Goal: Use online tool/utility: Utilize a website feature to perform a specific function

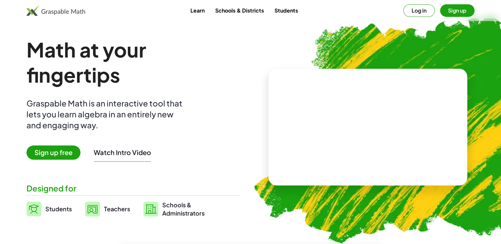
click at [58, 152] on span "Sign up free" at bounding box center [53, 153] width 54 height 14
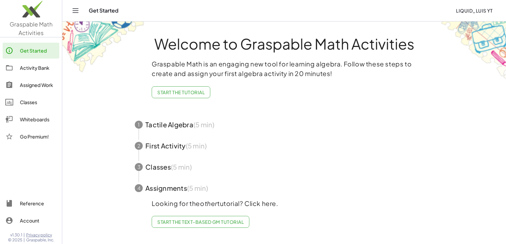
click at [13, 99] on icon at bounding box center [9, 102] width 8 height 8
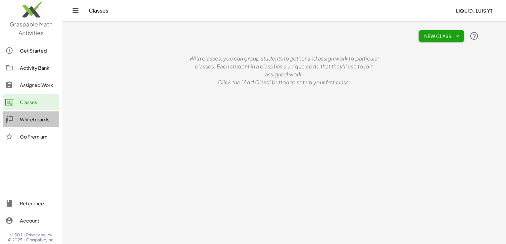
click at [12, 122] on icon at bounding box center [9, 119] width 8 height 8
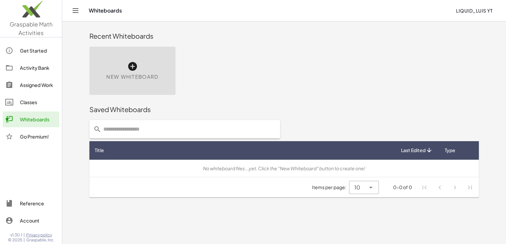
click at [152, 70] on div "New Whiteboard" at bounding box center [132, 71] width 86 height 48
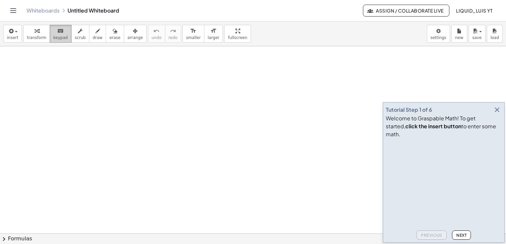
click at [54, 38] on span "keypad" at bounding box center [60, 37] width 15 height 5
click at [496, 114] on icon "button" at bounding box center [497, 110] width 8 height 8
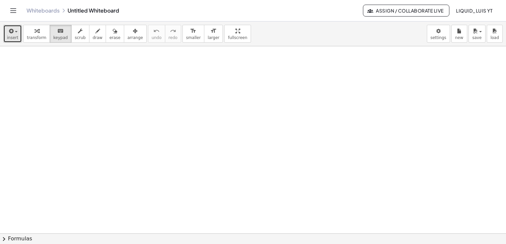
click at [17, 39] on button "insert" at bounding box center [12, 34] width 19 height 18
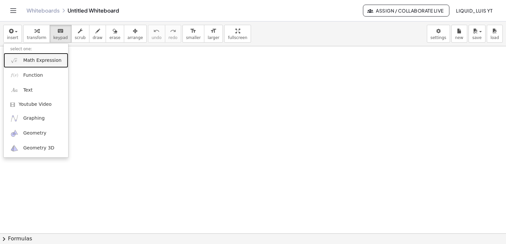
click at [45, 57] on span "Math Expression" at bounding box center [42, 60] width 38 height 7
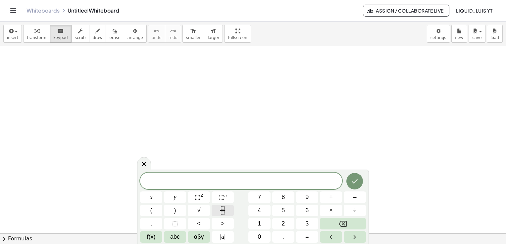
click at [224, 208] on icon "Fraction" at bounding box center [222, 210] width 8 height 8
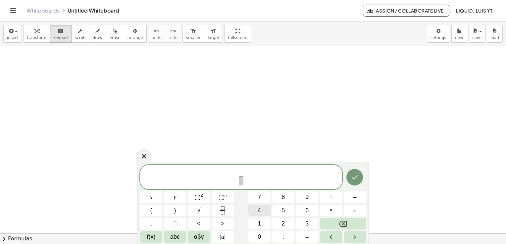
click at [260, 210] on span "4" at bounding box center [258, 210] width 3 height 9
click at [240, 184] on span "​" at bounding box center [240, 181] width 5 height 9
click at [306, 227] on span "3" at bounding box center [306, 223] width 3 height 9
click at [251, 181] on span "4 3 ​ ​" at bounding box center [241, 178] width 202 height 18
click at [179, 238] on span "abc" at bounding box center [175, 237] width 10 height 9
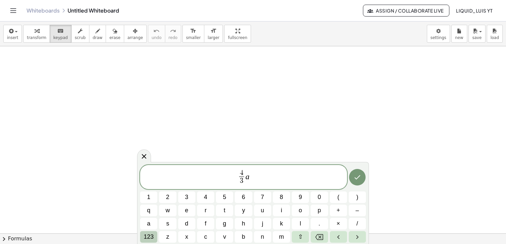
click at [147, 239] on span "123" at bounding box center [149, 237] width 10 height 9
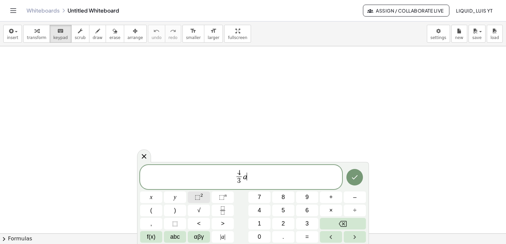
click at [200, 197] on sup "2" at bounding box center [201, 195] width 3 height 5
click at [219, 208] on icon "Fraction" at bounding box center [222, 210] width 8 height 8
click at [254, 179] on span "​" at bounding box center [255, 181] width 5 height 9
click at [266, 176] on span "4 3 ​ a 2 b − 1 3 ​ ​" at bounding box center [241, 178] width 202 height 18
click at [199, 202] on button "⬚ 2" at bounding box center [199, 198] width 22 height 12
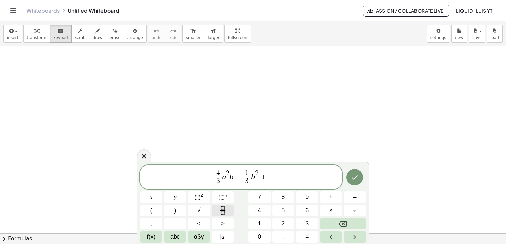
click at [225, 209] on icon "Fraction" at bounding box center [222, 210] width 8 height 8
click at [266, 184] on span "​" at bounding box center [267, 181] width 5 height 9
click at [275, 169] on div "4 3 ​ a 2 b − 1 3 ​ b 2 + 7 ​ ​" at bounding box center [241, 177] width 202 height 24
click at [270, 182] on span "7 ​" at bounding box center [268, 178] width 8 height 16
click at [274, 179] on span "4 3 ​ a 2 b − 1 3 ​ b 2 + 7 2 ​ ​" at bounding box center [241, 178] width 202 height 18
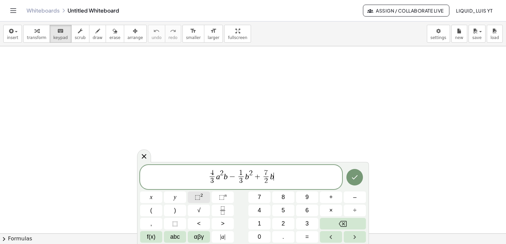
click at [199, 198] on span "⬚" at bounding box center [198, 197] width 6 height 7
click at [219, 212] on icon "Fraction" at bounding box center [222, 210] width 8 height 8
click at [290, 174] on span "4 3 ​ a 2 b − 1 3 ​ b 2 + 7 2 ​ b 2 − 2 3 ​ ​" at bounding box center [241, 178] width 202 height 18
click at [199, 202] on button "⬚ 2" at bounding box center [199, 198] width 22 height 12
click at [355, 178] on icon "Done" at bounding box center [355, 177] width 6 height 4
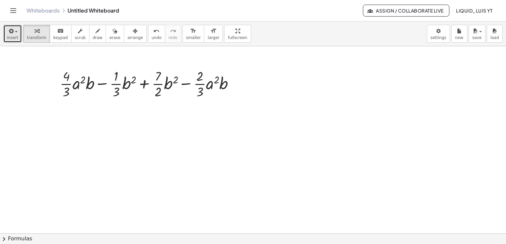
click at [17, 40] on button "insert" at bounding box center [12, 34] width 19 height 18
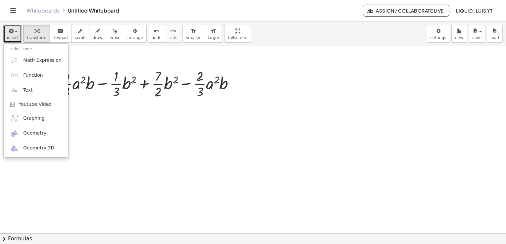
drag, startPoint x: 137, startPoint y: 138, endPoint x: 118, endPoint y: 122, distance: 25.0
click at [136, 139] on div at bounding box center [253, 233] width 506 height 375
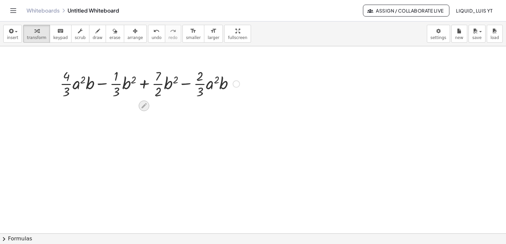
click at [149, 107] on div at bounding box center [144, 106] width 11 height 11
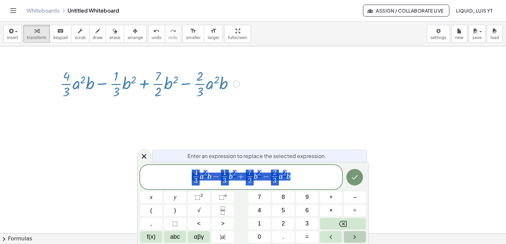
click at [357, 240] on icon "Right arrow" at bounding box center [354, 237] width 8 height 8
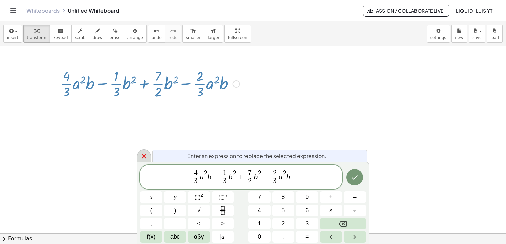
click at [141, 156] on icon at bounding box center [144, 157] width 8 height 8
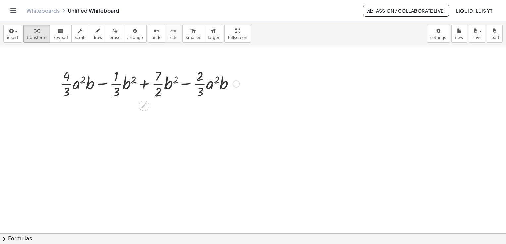
click at [238, 85] on div at bounding box center [236, 83] width 7 height 7
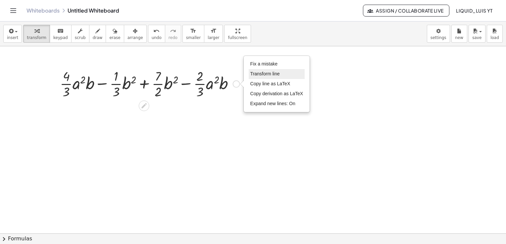
click at [261, 77] on li "Transform line" at bounding box center [277, 74] width 56 height 10
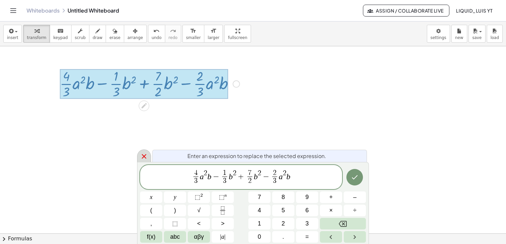
click at [148, 154] on div at bounding box center [144, 156] width 14 height 13
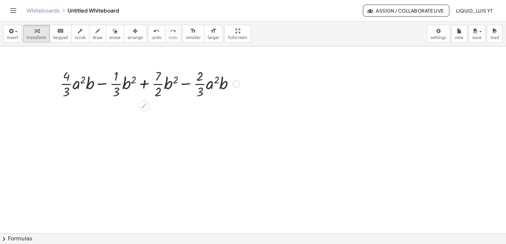
click at [238, 82] on div "Fix a mistake Transform line Copy line as LaTeX Copy derivation as LaTeX Expand…" at bounding box center [236, 83] width 7 height 7
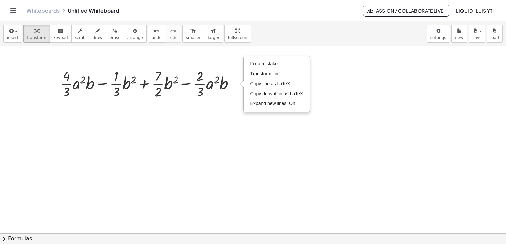
click at [241, 119] on div at bounding box center [253, 233] width 506 height 375
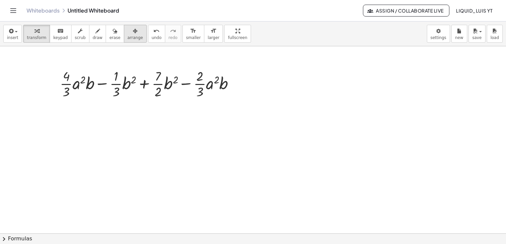
click at [127, 40] on span "arrange" at bounding box center [135, 37] width 16 height 5
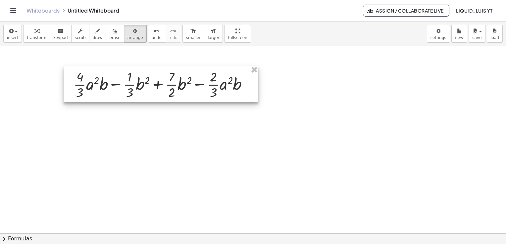
drag, startPoint x: 82, startPoint y: 71, endPoint x: 96, endPoint y: 70, distance: 13.6
click at [96, 70] on div at bounding box center [161, 84] width 195 height 36
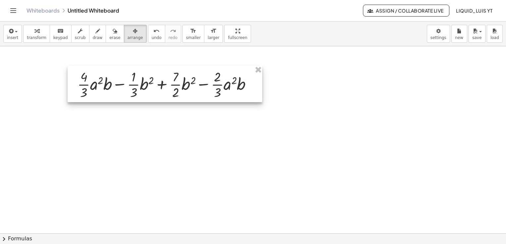
click at [68, 66] on div at bounding box center [165, 84] width 195 height 36
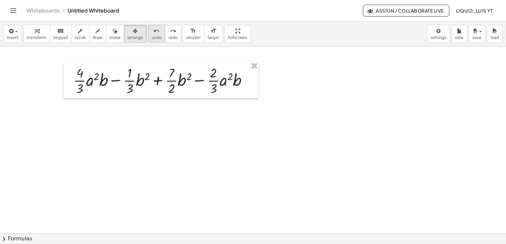
click at [148, 37] on button "undo undo" at bounding box center [156, 34] width 17 height 18
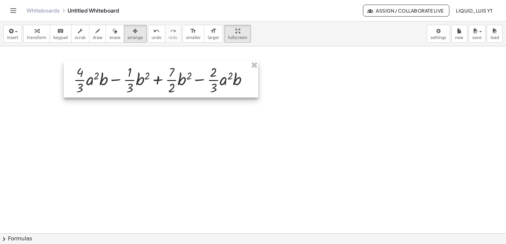
drag, startPoint x: 209, startPoint y: 39, endPoint x: 210, endPoint y: 63, distance: 24.5
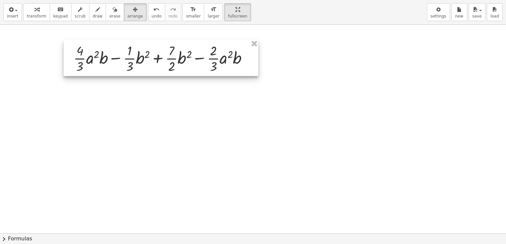
click at [210, 63] on div "insert select one: Math Expression Function Text Youtube Video Graphing Geometr…" at bounding box center [253, 122] width 506 height 244
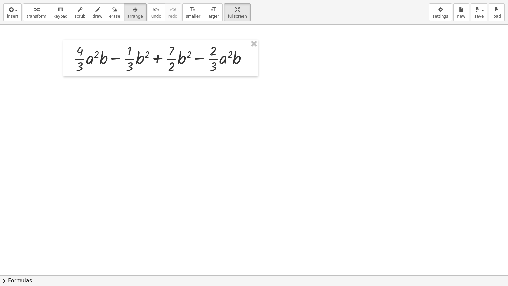
drag, startPoint x: 226, startPoint y: 12, endPoint x: 225, endPoint y: -13, distance: 24.5
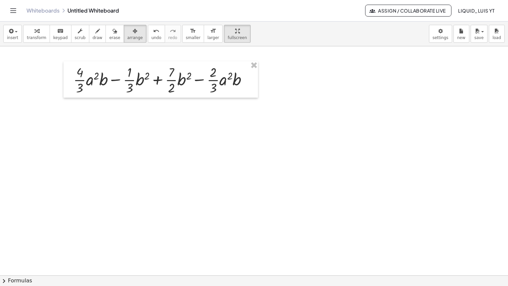
click at [225, 0] on html "Graspable Math Activities Get Started Activity Bank Assigned Work Classes White…" at bounding box center [254, 143] width 508 height 286
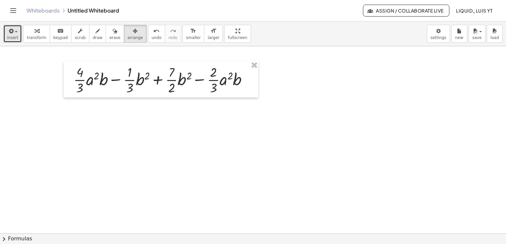
click at [14, 39] on span "insert" at bounding box center [12, 37] width 11 height 5
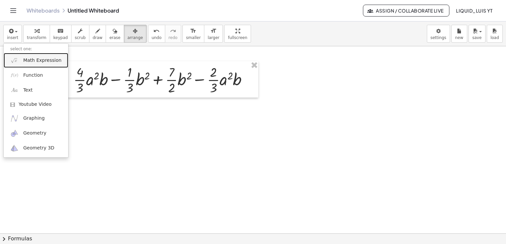
click at [34, 58] on span "Math Expression" at bounding box center [42, 60] width 38 height 7
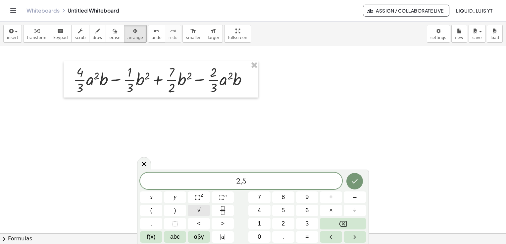
click at [200, 208] on span "√" at bounding box center [198, 210] width 3 height 9
click at [256, 181] on span "2 , 5 √ 2 ​" at bounding box center [241, 181] width 202 height 10
click at [226, 199] on button "⬚ n" at bounding box center [222, 198] width 22 height 12
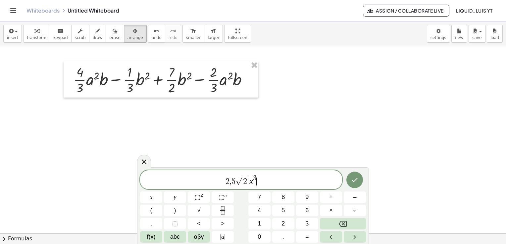
click at [260, 183] on span "2 , 5 √ 2 x 3 ​" at bounding box center [241, 180] width 202 height 12
click at [206, 213] on button "√" at bounding box center [199, 211] width 22 height 12
click at [282, 180] on span "2 , 5 √ 2 x 3 + 1 , 7 √ 7 ​" at bounding box center [241, 180] width 202 height 12
click at [201, 198] on sup "2" at bounding box center [201, 195] width 3 height 5
click at [190, 199] on button "⬚ 2" at bounding box center [199, 198] width 22 height 12
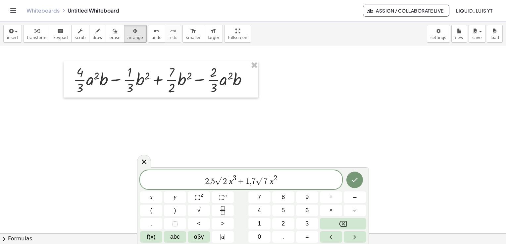
click at [281, 185] on span "2 , 5 √ 2 x 3 + 1 , 7 √ 7 x 2 ​" at bounding box center [241, 180] width 202 height 12
click at [229, 195] on button "⬚ n" at bounding box center [222, 198] width 22 height 12
click at [286, 183] on span "2 , 5 √ 2 x 3 + 1 , 7 √ 7 x 2 y 4 ​" at bounding box center [241, 180] width 202 height 12
click at [203, 206] on button "√" at bounding box center [199, 211] width 22 height 12
click at [296, 181] on span "2 , 5 √ 2 x 3 + 1 , 7 √ 7 x 2 y 4 − √ 2 ​" at bounding box center [241, 180] width 202 height 12
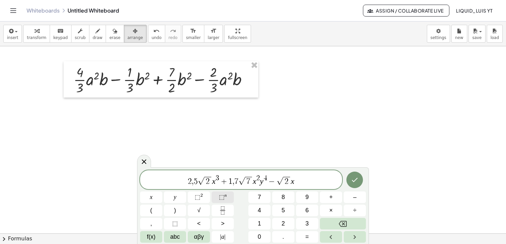
click at [222, 200] on span "⬚" at bounding box center [222, 197] width 6 height 7
click at [304, 186] on div "2 , 5 √ 2 x 3 + 1 , 7 √ 7 x 2 y 4 − √ 2 x 3 ​" at bounding box center [241, 179] width 202 height 19
click at [200, 213] on span "√" at bounding box center [198, 210] width 3 height 9
click at [322, 183] on span "2 , 5 √ 2 x 3 + 1 , 7 √ 7 x 2 y 4 − √ 2 x 3 + 1 0 √ 7 ​" at bounding box center [241, 180] width 202 height 12
click at [195, 196] on span "⬚" at bounding box center [198, 197] width 6 height 7
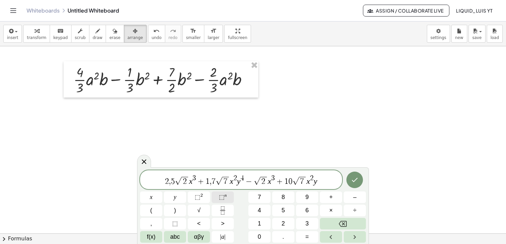
click at [224, 198] on span "⬚" at bounding box center [222, 197] width 6 height 7
click at [327, 185] on span "2 , 5 √ 2 x 3 + 1 , 7 √ 7 x 2 y 4 − √ 2 x 3 + 1 0 √ 7 x 2 y 4 ​" at bounding box center [241, 180] width 202 height 12
click at [204, 205] on button "√" at bounding box center [199, 211] width 22 height 12
click at [336, 180] on span "2 , 5 √ 2 x 3 + 1 , 7 √ 7 x 2 y 4 − √ 2 x 3 + 1 0 √ 7 x 2 y 4 − 4 , 7 √ 3 ​" at bounding box center [241, 180] width 202 height 12
click at [353, 183] on icon "Done" at bounding box center [354, 180] width 8 height 8
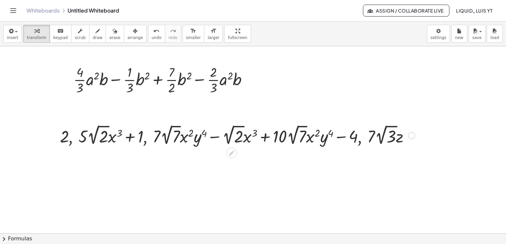
click at [293, 131] on div at bounding box center [237, 135] width 361 height 24
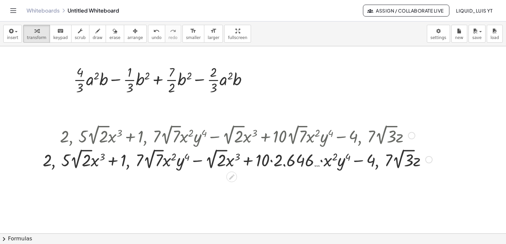
click at [266, 140] on div at bounding box center [237, 135] width 396 height 24
click at [428, 160] on div at bounding box center [428, 159] width 7 height 7
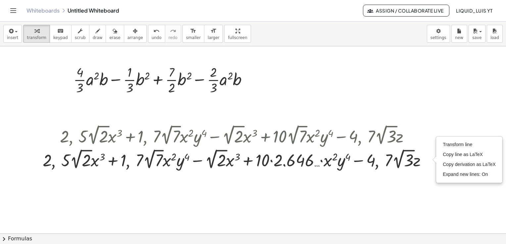
click at [230, 179] on div "+ · · 4 · 3 · a 2 · b − · · 1 · 3 · b 2 + · · 7 · 2 · b 2 − · · 2 · 3 · a 2 · b…" at bounding box center [253, 233] width 506 height 375
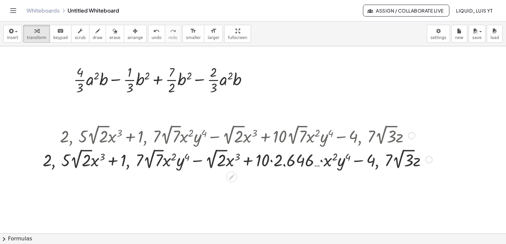
click at [231, 179] on icon at bounding box center [231, 176] width 7 height 7
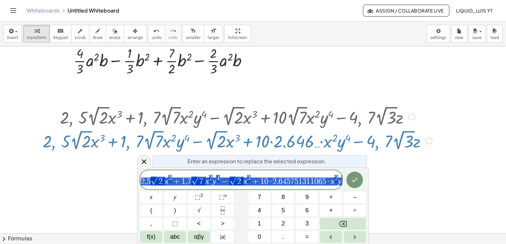
scroll to position [19, 0]
click at [148, 163] on div at bounding box center [144, 161] width 14 height 13
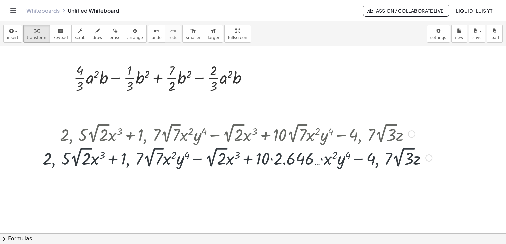
scroll to position [0, 0]
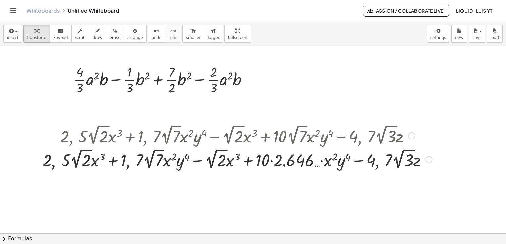
click at [229, 161] on div at bounding box center [237, 159] width 396 height 24
click at [279, 161] on div at bounding box center [237, 159] width 396 height 24
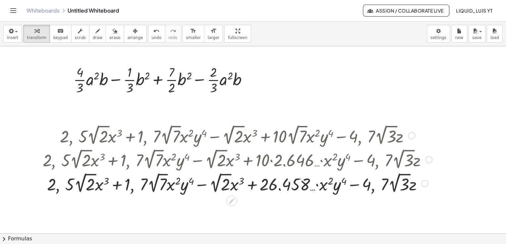
click at [138, 187] on div at bounding box center [237, 183] width 396 height 24
drag, startPoint x: 200, startPoint y: 189, endPoint x: 193, endPoint y: 187, distance: 6.9
click at [192, 187] on div at bounding box center [237, 183] width 396 height 24
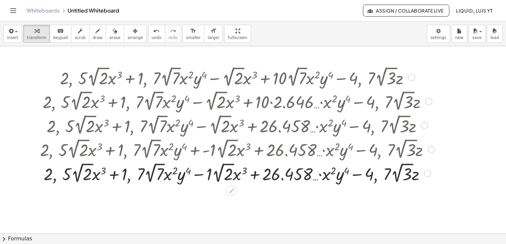
scroll to position [66, 0]
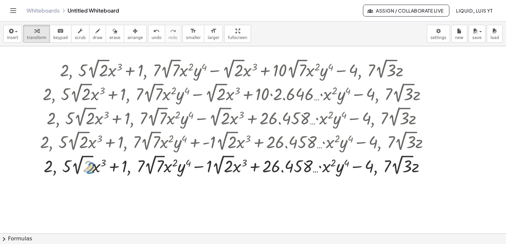
drag, startPoint x: 105, startPoint y: 167, endPoint x: 95, endPoint y: 171, distance: 10.7
click at [95, 171] on div at bounding box center [237, 165] width 401 height 24
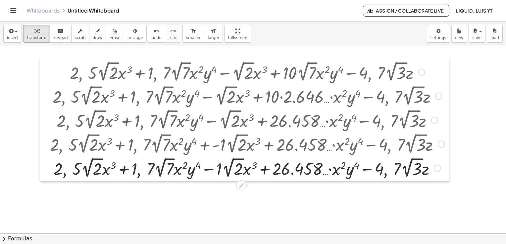
drag, startPoint x: 34, startPoint y: 157, endPoint x: 44, endPoint y: 160, distance: 10.3
click at [44, 160] on div at bounding box center [45, 119] width 10 height 123
click at [65, 170] on div at bounding box center [247, 168] width 401 height 24
click at [93, 172] on div at bounding box center [247, 168] width 401 height 24
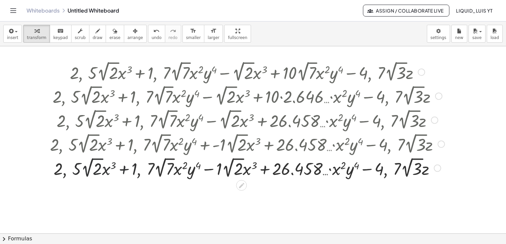
click at [93, 172] on div at bounding box center [247, 168] width 401 height 24
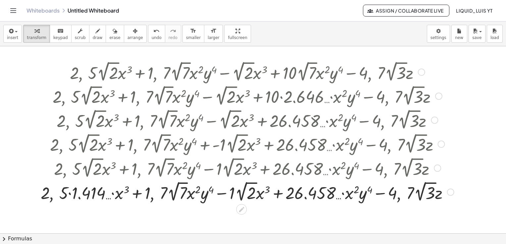
click at [172, 193] on div at bounding box center [247, 192] width 420 height 24
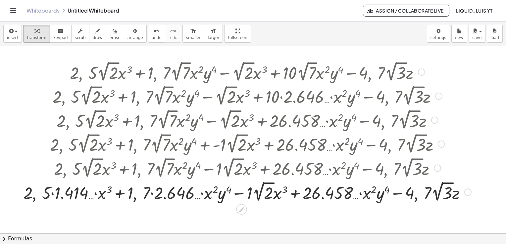
click at [419, 195] on div at bounding box center [247, 192] width 454 height 24
click at [440, 196] on div at bounding box center [247, 192] width 454 height 24
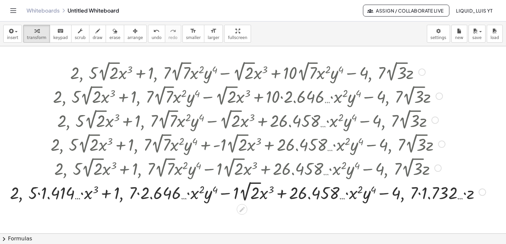
click at [251, 189] on div at bounding box center [248, 192] width 482 height 24
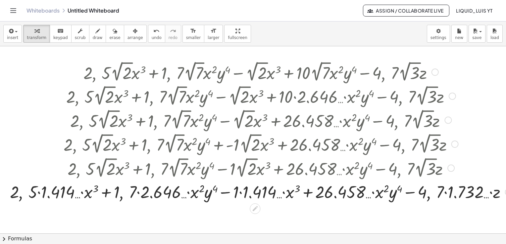
click at [258, 196] on div at bounding box center [261, 191] width 508 height 23
click at [258, 196] on div at bounding box center [261, 191] width 498 height 23
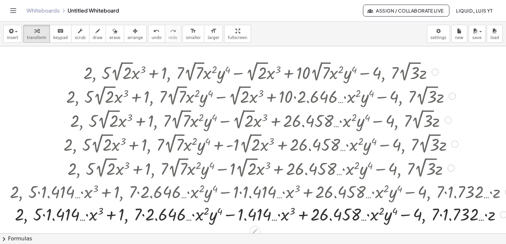
click at [441, 211] on div at bounding box center [261, 214] width 508 height 23
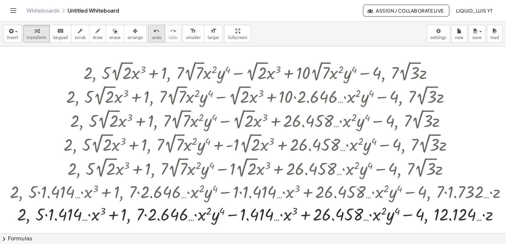
click at [148, 33] on button "undo undo" at bounding box center [156, 34] width 17 height 18
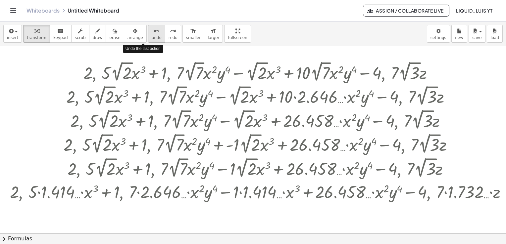
click at [148, 33] on button "undo undo" at bounding box center [156, 34] width 17 height 18
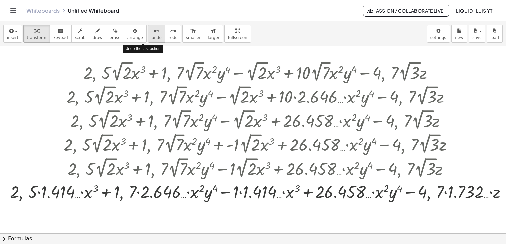
click at [148, 33] on button "undo undo" at bounding box center [156, 34] width 17 height 18
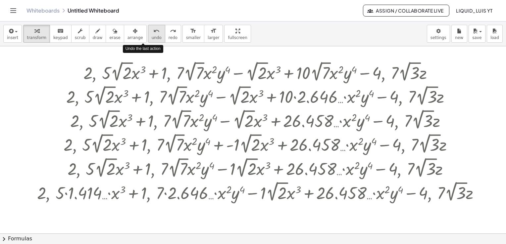
click at [148, 33] on button "undo undo" at bounding box center [156, 34] width 17 height 18
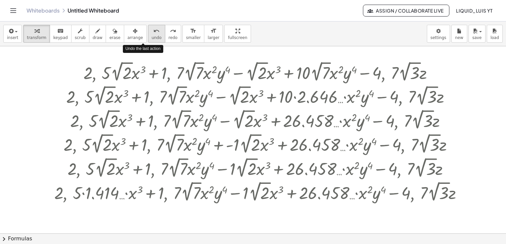
click at [148, 33] on button "undo undo" at bounding box center [156, 34] width 17 height 18
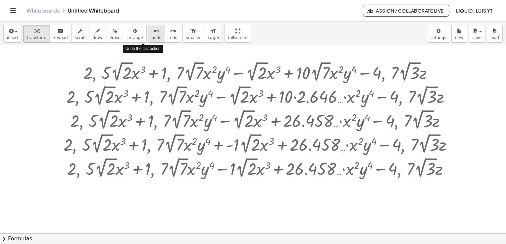
click at [148, 33] on button "undo undo" at bounding box center [156, 34] width 17 height 18
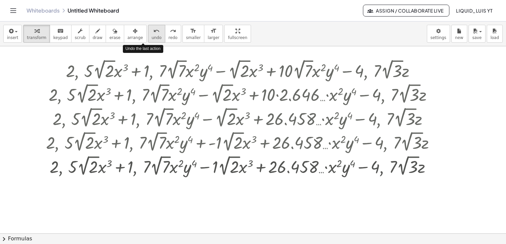
click at [148, 33] on button "undo undo" at bounding box center [156, 34] width 17 height 18
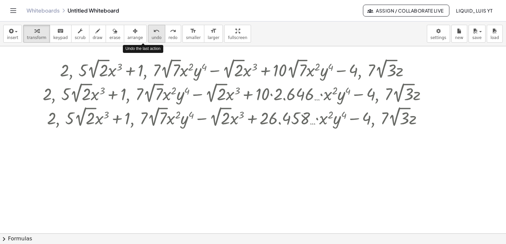
click at [148, 33] on button "undo undo" at bounding box center [156, 34] width 17 height 18
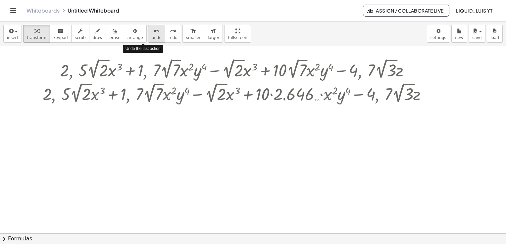
click at [148, 33] on button "undo undo" at bounding box center [156, 34] width 17 height 18
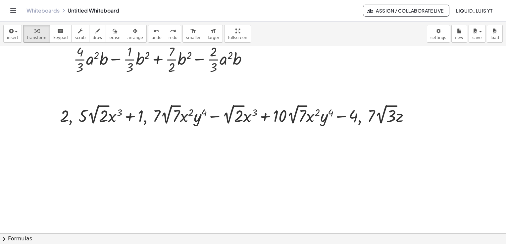
scroll to position [0, 0]
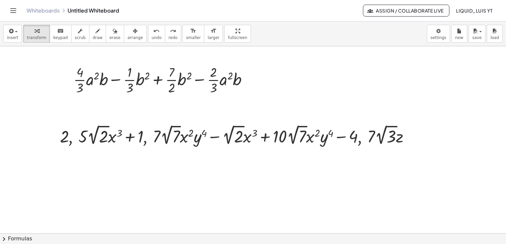
click at [147, 189] on div at bounding box center [259, 233] width 518 height 375
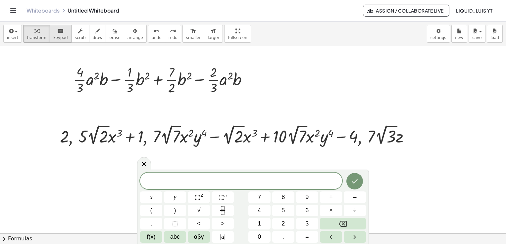
click at [61, 34] on div "keyboard" at bounding box center [60, 31] width 15 height 8
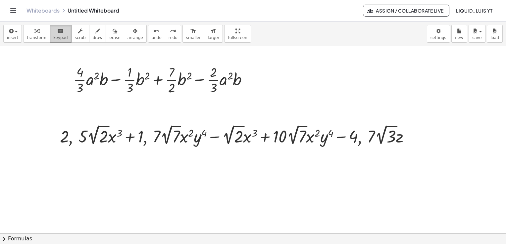
click at [59, 39] on span "keypad" at bounding box center [60, 37] width 15 height 5
click at [53, 37] on span "keypad" at bounding box center [60, 37] width 15 height 5
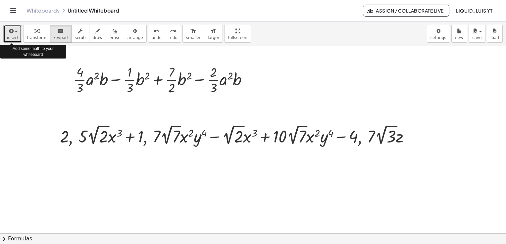
click at [17, 32] on button "insert" at bounding box center [12, 34] width 19 height 18
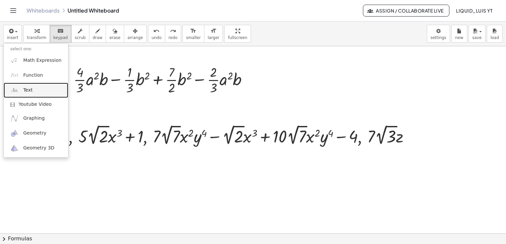
click at [42, 87] on link "Text" at bounding box center [36, 90] width 65 height 15
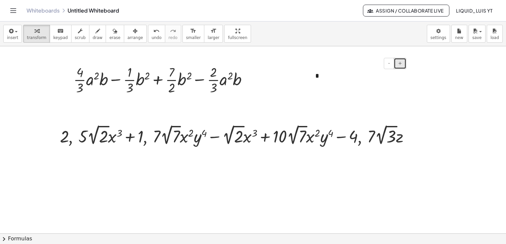
click at [398, 61] on button "+" at bounding box center [399, 63] width 13 height 11
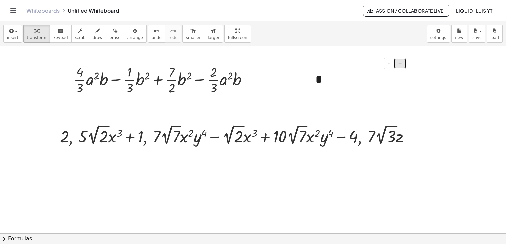
click at [398, 61] on button "+" at bounding box center [399, 63] width 13 height 11
click at [390, 60] on button "-" at bounding box center [389, 63] width 10 height 11
click at [357, 82] on div "*" at bounding box center [357, 83] width 99 height 36
drag, startPoint x: 469, startPoint y: 95, endPoint x: 384, endPoint y: 100, distance: 84.5
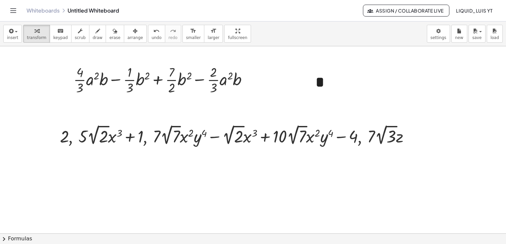
click at [464, 96] on div at bounding box center [259, 233] width 518 height 375
drag, startPoint x: 430, startPoint y: 116, endPoint x: 394, endPoint y: 114, distance: 35.8
click at [429, 116] on div at bounding box center [259, 233] width 518 height 375
drag, startPoint x: 329, startPoint y: 84, endPoint x: 293, endPoint y: 81, distance: 36.5
click at [292, 81] on div "+ · · 4 · 3 · a 2 · b − · · 1 · 3 · b 2 + · · 7 · 2 · b 2 − · · 2 · 3 · a 2 · b…" at bounding box center [259, 233] width 518 height 375
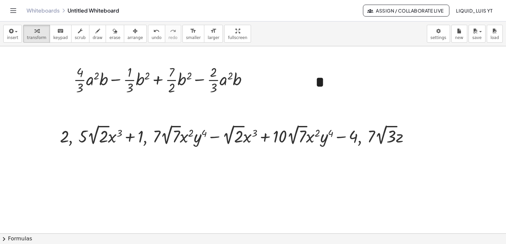
drag, startPoint x: 293, startPoint y: 79, endPoint x: 290, endPoint y: 75, distance: 5.0
click at [290, 77] on div at bounding box center [259, 233] width 518 height 375
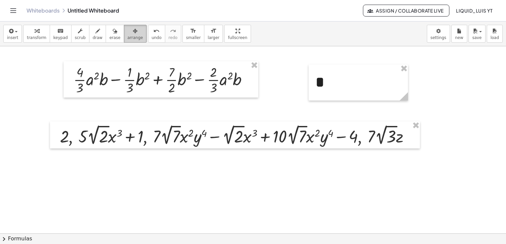
click at [129, 38] on span "arrange" at bounding box center [135, 37] width 16 height 5
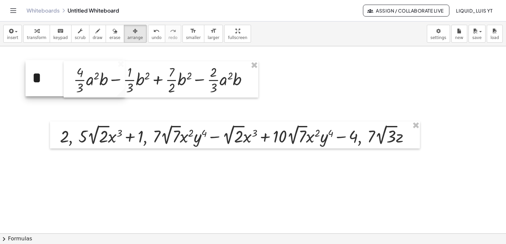
drag, startPoint x: 325, startPoint y: 73, endPoint x: 43, endPoint y: 72, distance: 281.3
click at [43, 72] on div at bounding box center [74, 78] width 99 height 36
click at [38, 111] on div at bounding box center [259, 233] width 518 height 375
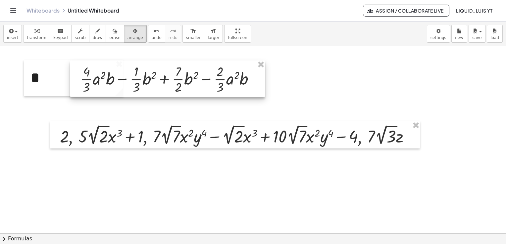
click at [115, 83] on div at bounding box center [167, 79] width 195 height 36
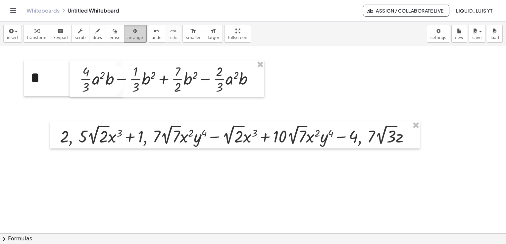
click at [127, 36] on span "arrange" at bounding box center [135, 37] width 16 height 5
click at [286, 82] on div at bounding box center [259, 233] width 518 height 375
click at [131, 34] on button "arrange" at bounding box center [135, 34] width 23 height 18
click at [283, 69] on div at bounding box center [259, 233] width 518 height 375
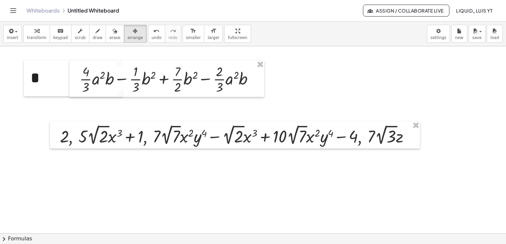
click at [283, 69] on div at bounding box center [259, 233] width 518 height 375
drag, startPoint x: 330, startPoint y: 73, endPoint x: 55, endPoint y: 35, distance: 277.7
click at [55, 35] on button "keyboard keypad" at bounding box center [61, 34] width 22 height 18
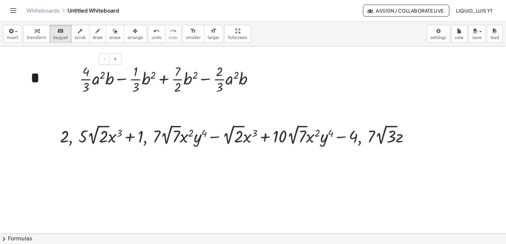
drag, startPoint x: 37, startPoint y: 85, endPoint x: 52, endPoint y: 81, distance: 15.1
click at [52, 81] on div "*" at bounding box center [73, 78] width 99 height 36
drag, startPoint x: 60, startPoint y: 85, endPoint x: 99, endPoint y: 47, distance: 54.8
click at [81, 70] on div "+ · · 4 · 3 · a 2 · b − · · 1 · 3 · b 2 + · · 7 · 2 · b 2 − · · 2 · 3 · a 2 · b…" at bounding box center [259, 233] width 518 height 375
click at [133, 34] on icon "button" at bounding box center [135, 31] width 5 height 8
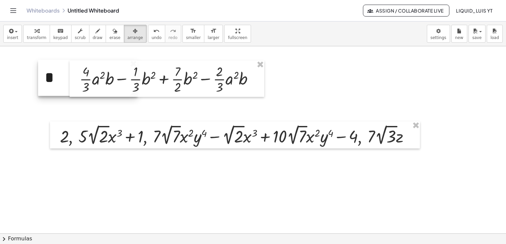
drag, startPoint x: 60, startPoint y: 77, endPoint x: 72, endPoint y: 75, distance: 12.4
click at [72, 75] on div "+ · · 4 · 3 · a 2 · b − · · 1 · 3 · b 2 + · · 7 · 2 · b 2 − · · 2 · 3 · a 2 · b…" at bounding box center [259, 233] width 518 height 375
click at [56, 75] on div at bounding box center [86, 78] width 99 height 36
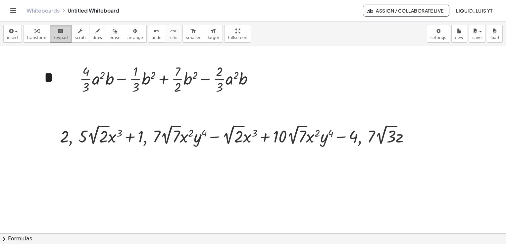
click at [62, 37] on button "keyboard keypad" at bounding box center [61, 34] width 22 height 18
click at [55, 76] on div "*" at bounding box center [86, 78] width 99 height 36
click at [36, 151] on div at bounding box center [259, 233] width 518 height 375
click at [17, 34] on button "insert" at bounding box center [12, 34] width 19 height 18
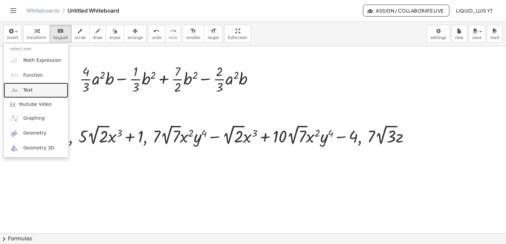
click at [20, 94] on link "Text" at bounding box center [36, 90] width 65 height 15
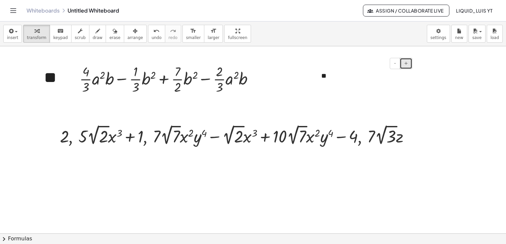
click at [402, 64] on button "+" at bounding box center [405, 63] width 13 height 11
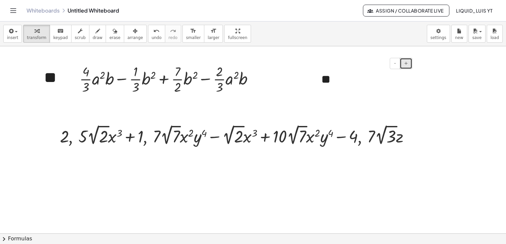
click at [402, 64] on button "+" at bounding box center [405, 63] width 13 height 11
click at [393, 64] on button "-" at bounding box center [394, 63] width 10 height 11
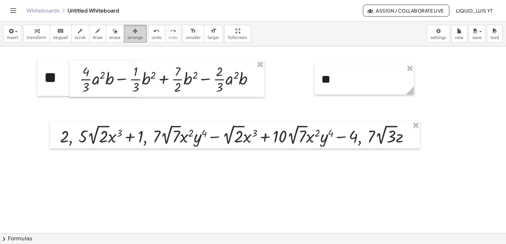
click at [127, 32] on div "button" at bounding box center [135, 31] width 16 height 8
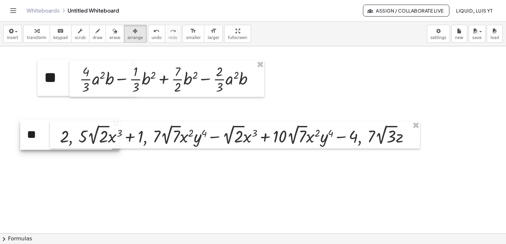
drag, startPoint x: 345, startPoint y: 80, endPoint x: 51, endPoint y: 136, distance: 299.3
click at [51, 136] on div "+ · · 4 · 3 · a 2 · b − · · 1 · 3 · b 2 + · · 7 · 2 · b 2 − · · 2 · 3 · a 2 · b…" at bounding box center [259, 233] width 518 height 375
click at [39, 133] on div at bounding box center [69, 135] width 99 height 30
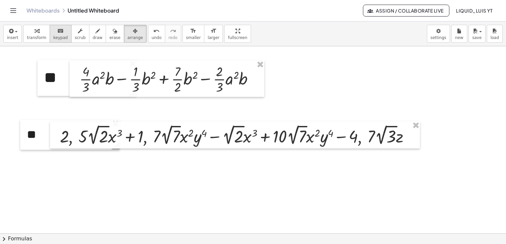
click at [57, 34] on icon "keyboard" at bounding box center [60, 31] width 6 height 8
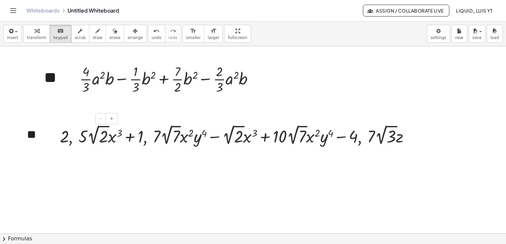
click at [38, 131] on div "**" at bounding box center [69, 135] width 99 height 30
click at [114, 116] on button "+" at bounding box center [111, 118] width 13 height 11
click at [92, 185] on div at bounding box center [259, 233] width 518 height 375
drag, startPoint x: 49, startPoint y: 140, endPoint x: 49, endPoint y: 135, distance: 5.0
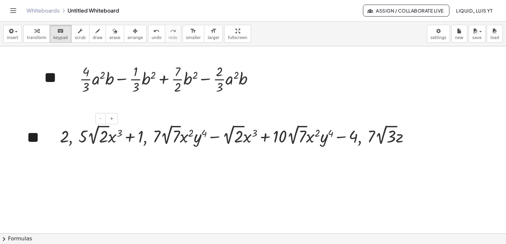
click at [49, 134] on div "**" at bounding box center [69, 138] width 99 height 36
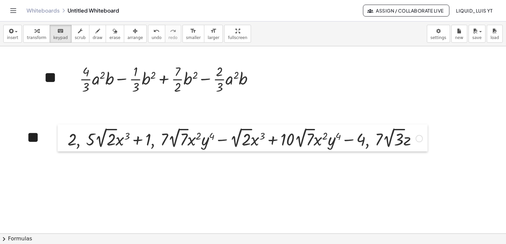
drag, startPoint x: 50, startPoint y: 143, endPoint x: 57, endPoint y: 143, distance: 7.0
click at [58, 146] on div at bounding box center [63, 137] width 10 height 27
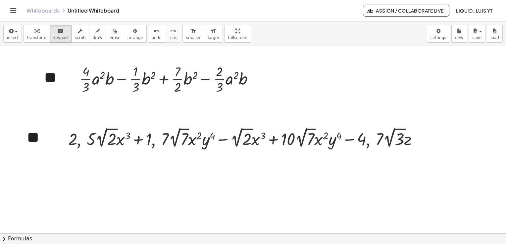
click at [26, 100] on div at bounding box center [259, 233] width 518 height 375
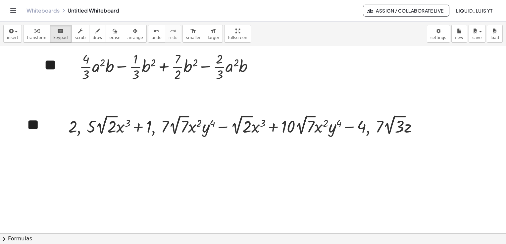
scroll to position [12, 0]
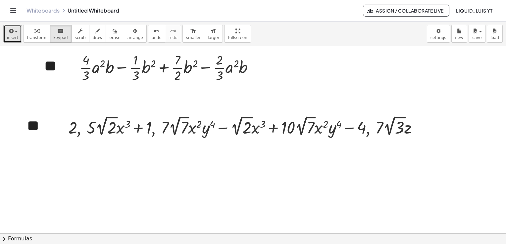
click at [14, 30] on span "button" at bounding box center [14, 31] width 1 height 5
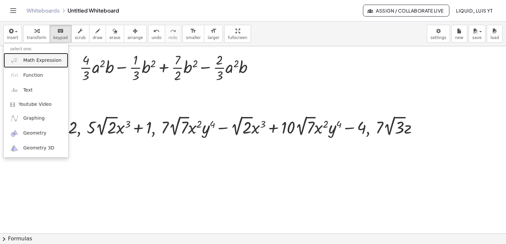
click at [15, 63] on img at bounding box center [14, 60] width 8 height 8
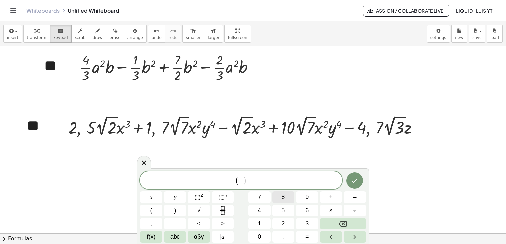
click at [291, 202] on button "8" at bounding box center [283, 198] width 22 height 12
click at [227, 210] on button "Fraction" at bounding box center [222, 211] width 22 height 12
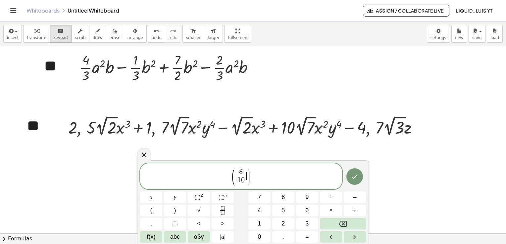
click at [248, 176] on span ")" at bounding box center [248, 176] width 5 height 19
click at [207, 197] on button "⬚ 2" at bounding box center [199, 198] width 22 height 12
click at [219, 198] on span "⬚" at bounding box center [222, 197] width 6 height 7
click at [266, 175] on span "( 8 1 0 ​ x 2 − 5 x 3 ​ )" at bounding box center [241, 176] width 202 height 19
click at [262, 177] on span ")" at bounding box center [262, 176] width 5 height 19
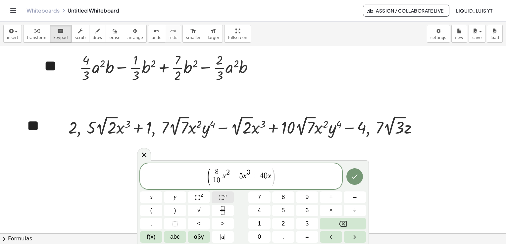
click at [228, 196] on button "⬚ n" at bounding box center [222, 198] width 22 height 12
click at [276, 183] on span ")" at bounding box center [274, 176] width 5 height 19
click at [271, 177] on span "8 1 0 ​ x 2 − 5 x 3 + 4 0 x 4 ​" at bounding box center [241, 177] width 64 height 16
click at [271, 179] on span "8 1 0 ​ x 2 − 5 x 3 + 4 0 x 4" at bounding box center [241, 177] width 64 height 16
click at [272, 179] on span "8 1 0 ​ x 2 − 5 x 3 + 4 0 x 4 ​" at bounding box center [241, 177] width 64 height 16
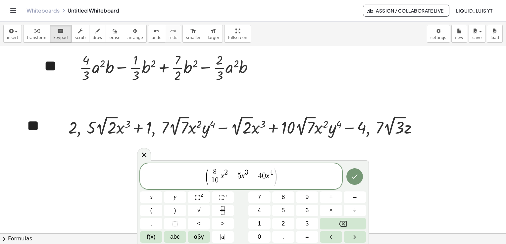
click at [272, 179] on span ")" at bounding box center [274, 176] width 5 height 19
click at [274, 179] on span ")" at bounding box center [274, 176] width 5 height 19
click at [274, 178] on span ")" at bounding box center [274, 176] width 5 height 19
click at [182, 210] on button ")" at bounding box center [175, 211] width 22 height 12
click at [333, 194] on button "+" at bounding box center [331, 198] width 22 height 12
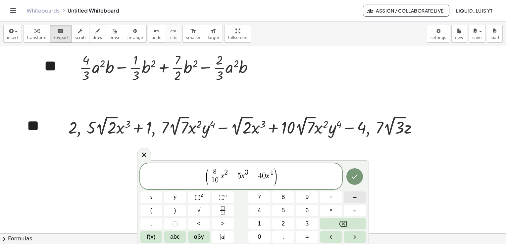
click at [353, 195] on span "–" at bounding box center [354, 197] width 3 height 9
click at [156, 213] on button "(" at bounding box center [151, 211] width 22 height 12
click at [199, 199] on span "⬚" at bounding box center [198, 197] width 6 height 7
click at [223, 198] on span "⬚" at bounding box center [222, 197] width 6 height 7
click at [307, 177] on span ")" at bounding box center [306, 174] width 5 height 13
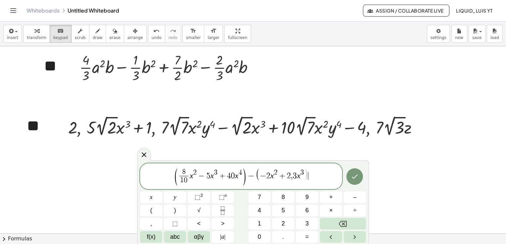
click at [304, 177] on span ")" at bounding box center [306, 174] width 5 height 13
click at [308, 176] on span ")" at bounding box center [306, 174] width 5 height 13
click at [304, 178] on span ")" at bounding box center [306, 174] width 5 height 13
click at [302, 179] on span "− 2 x 2 + 2 , 3 x 3 ​" at bounding box center [282, 174] width 44 height 11
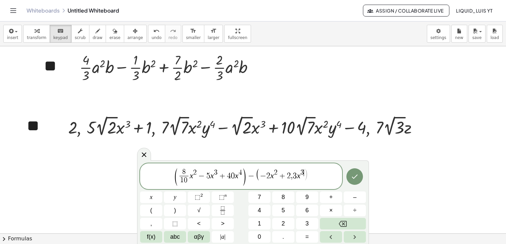
click at [303, 177] on span "( − 2 x 2 + 2 , 3 x 3 ​ )" at bounding box center [281, 174] width 52 height 12
click at [304, 177] on span ")" at bounding box center [306, 174] width 5 height 13
click at [225, 211] on icon "Fraction" at bounding box center [222, 210] width 8 height 8
click at [309, 183] on span at bounding box center [308, 180] width 5 height 9
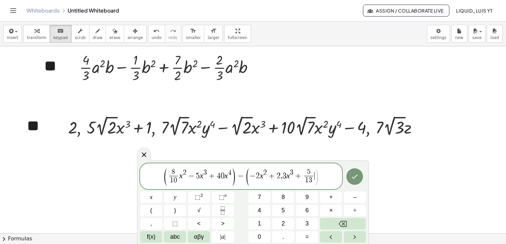
click at [316, 177] on span ")" at bounding box center [316, 176] width 5 height 19
click at [224, 199] on span "⬚ n" at bounding box center [223, 197] width 8 height 9
click at [322, 180] on span "( 8 1 0 ​ x 2 − 5 x 3 + 4 0 x 4 ) − ( − 2 x 2 + 2 , 3 x 3 + 5 1 3 ​ x 4 ) ​" at bounding box center [241, 176] width 202 height 19
click at [320, 180] on span ")" at bounding box center [319, 176] width 5 height 19
click at [318, 180] on span ")" at bounding box center [319, 176] width 5 height 19
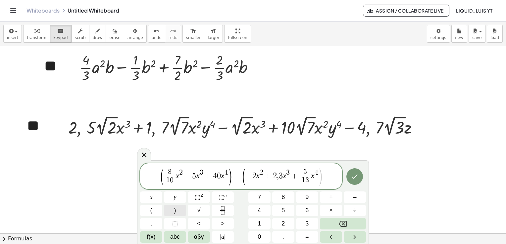
click at [180, 212] on button ")" at bounding box center [175, 211] width 22 height 12
click at [356, 178] on icon "Done" at bounding box center [354, 177] width 8 height 8
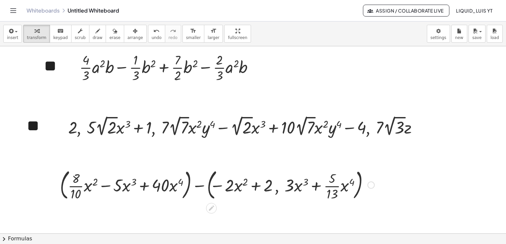
click at [287, 183] on div at bounding box center [217, 185] width 321 height 36
drag, startPoint x: 282, startPoint y: 186, endPoint x: 279, endPoint y: 197, distance: 10.9
click at [277, 190] on div at bounding box center [217, 185] width 321 height 36
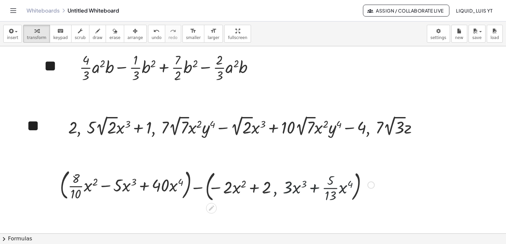
click at [279, 197] on div at bounding box center [217, 185] width 321 height 36
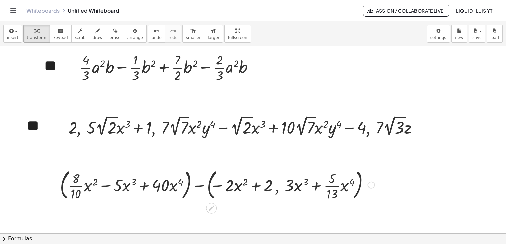
click at [209, 207] on icon at bounding box center [211, 208] width 7 height 7
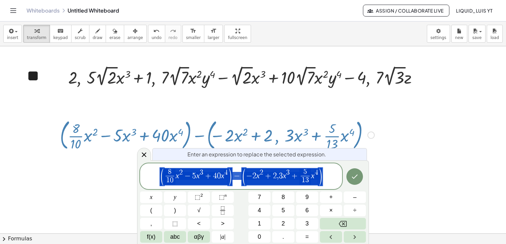
scroll to position [62, 0]
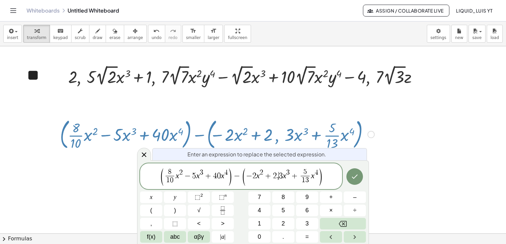
click at [420, 170] on div at bounding box center [259, 171] width 518 height 375
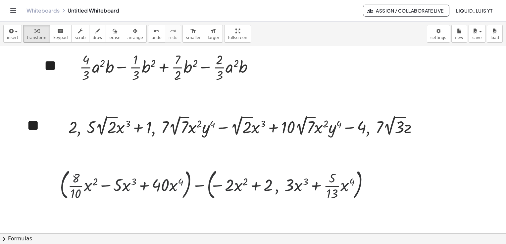
scroll to position [12, 0]
drag, startPoint x: 287, startPoint y: 186, endPoint x: 281, endPoint y: 186, distance: 6.3
click at [281, 186] on div at bounding box center [217, 185] width 321 height 36
drag, startPoint x: 297, startPoint y: 187, endPoint x: 288, endPoint y: 187, distance: 9.9
click at [287, 187] on div at bounding box center [217, 185] width 321 height 36
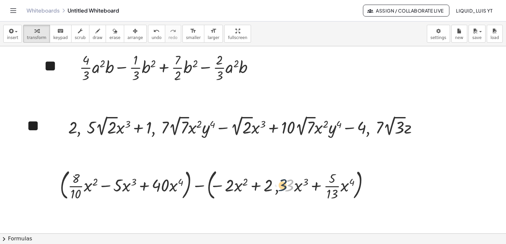
drag, startPoint x: 287, startPoint y: 184, endPoint x: 280, endPoint y: 184, distance: 7.0
click at [280, 184] on div at bounding box center [217, 185] width 321 height 36
click at [287, 187] on div at bounding box center [217, 185] width 321 height 36
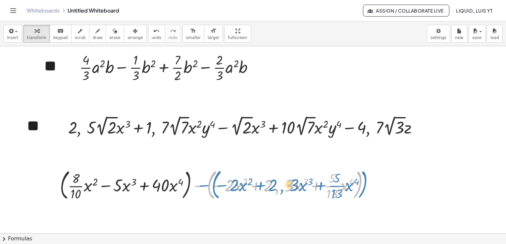
click at [281, 192] on div at bounding box center [217, 185] width 321 height 36
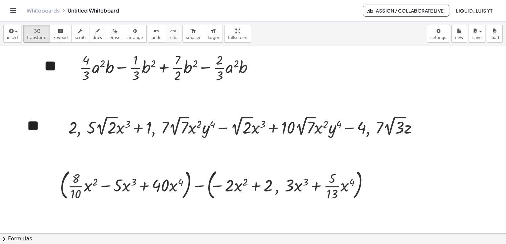
click at [418, 202] on div at bounding box center [259, 222] width 518 height 375
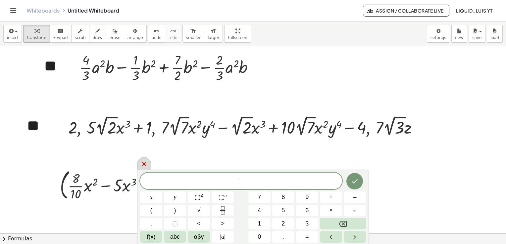
click at [145, 164] on icon at bounding box center [144, 164] width 8 height 8
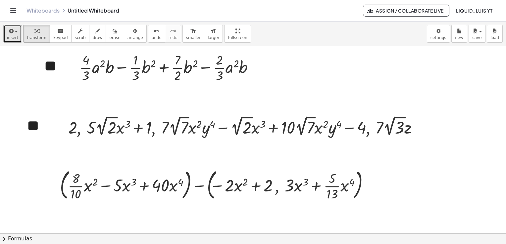
click at [17, 36] on button "insert" at bounding box center [12, 34] width 19 height 18
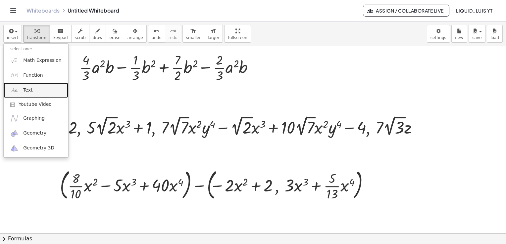
click at [26, 94] on link "Text" at bounding box center [36, 90] width 65 height 15
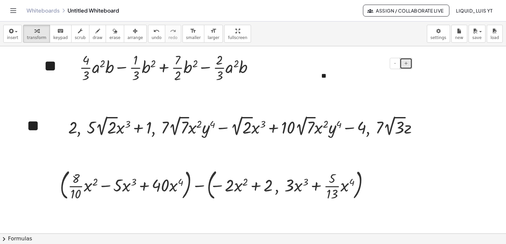
click at [407, 65] on span "+" at bounding box center [406, 63] width 4 height 5
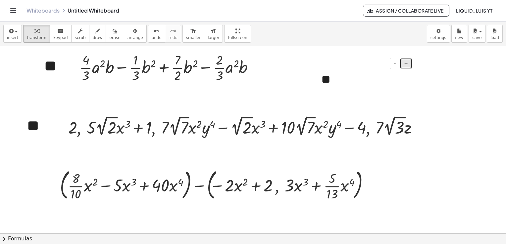
click at [408, 66] on button "+" at bounding box center [405, 63] width 13 height 11
click at [397, 63] on button "-" at bounding box center [394, 63] width 10 height 11
click at [434, 95] on div at bounding box center [259, 222] width 518 height 375
drag, startPoint x: 370, startPoint y: 84, endPoint x: 306, endPoint y: 99, distance: 65.8
click at [301, 102] on div "+ · · 4 · 3 · a 2 · b − · · 1 · 3 · b 2 + · · 7 · 2 · b 2 − · · 2 · 3 · a 2 · b…" at bounding box center [259, 222] width 518 height 375
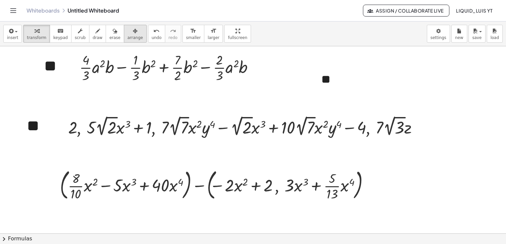
click at [127, 37] on span "arrange" at bounding box center [135, 37] width 16 height 5
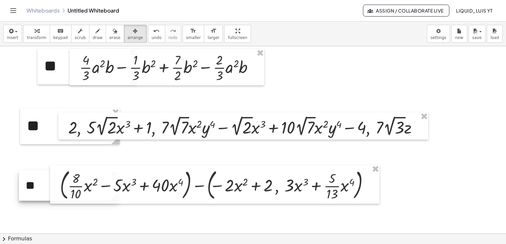
drag, startPoint x: 383, startPoint y: 81, endPoint x: 91, endPoint y: 186, distance: 310.5
click at [91, 186] on div "+ · · 4 · 3 · a 2 · b − · · 1 · 3 · b 2 + · · 7 · 2 · b 2 − · · 2 · 3 · a 2 · b…" at bounding box center [259, 222] width 518 height 375
click at [42, 185] on div at bounding box center [68, 186] width 99 height 30
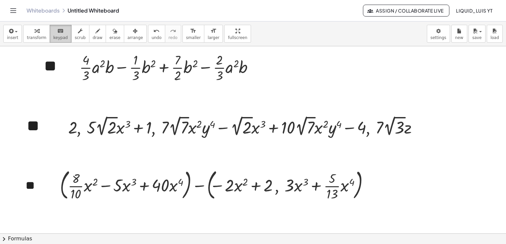
click at [50, 38] on button "keyboard keypad" at bounding box center [61, 34] width 22 height 18
click at [41, 182] on div "**" at bounding box center [68, 186] width 99 height 30
drag, startPoint x: 42, startPoint y: 193, endPoint x: 44, endPoint y: 206, distance: 13.0
click at [44, 206] on div "+ · · 4 · 3 · a 2 · b − · · 1 · 3 · b 2 + · · 7 · 2 · b 2 − · · 2 · 3 · a 2 · b…" at bounding box center [259, 222] width 518 height 375
drag, startPoint x: 34, startPoint y: 175, endPoint x: 31, endPoint y: 169, distance: 7.1
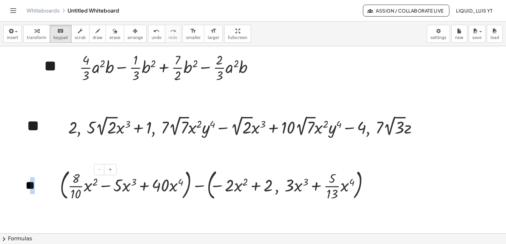
click at [30, 171] on div "- + **" at bounding box center [68, 186] width 99 height 30
click at [50, 157] on div at bounding box center [259, 222] width 518 height 375
click at [48, 185] on div "**" at bounding box center [68, 186] width 99 height 30
click at [47, 183] on div "**" at bounding box center [68, 186] width 99 height 30
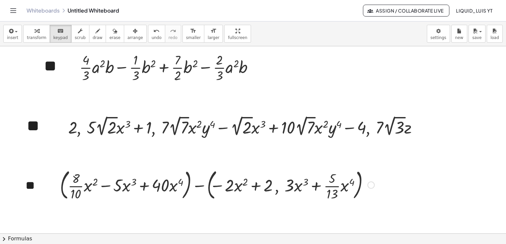
click at [110, 173] on div at bounding box center [217, 185] width 321 height 36
click at [409, 127] on div at bounding box center [245, 126] width 361 height 24
drag, startPoint x: 409, startPoint y: 127, endPoint x: 405, endPoint y: 130, distance: 5.4
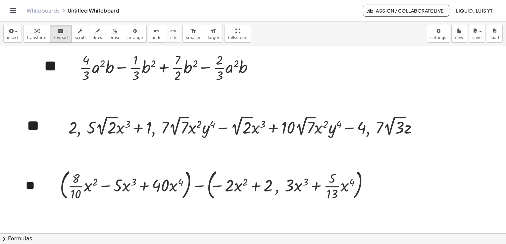
click at [405, 130] on div at bounding box center [245, 126] width 361 height 24
click at [197, 127] on div at bounding box center [198, 124] width 5 height 11
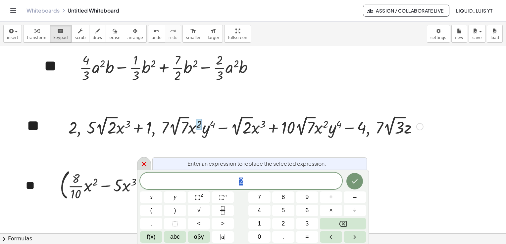
click at [145, 166] on icon at bounding box center [144, 164] width 8 height 8
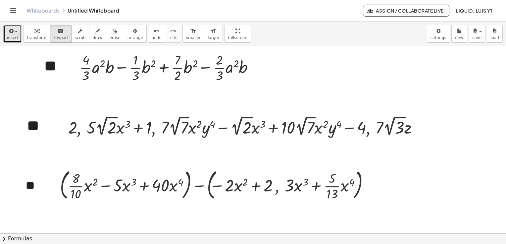
click at [15, 39] on span "insert" at bounding box center [12, 37] width 11 height 5
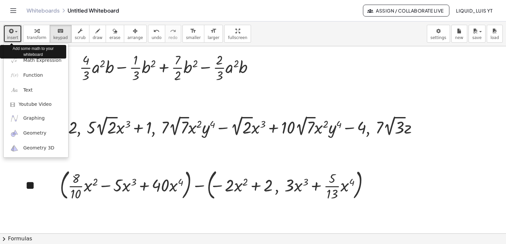
click at [16, 39] on span "insert" at bounding box center [12, 37] width 11 height 5
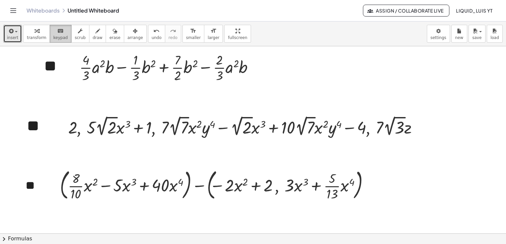
click at [61, 34] on button "keyboard keypad" at bounding box center [61, 34] width 22 height 18
click at [37, 33] on div "button" at bounding box center [37, 31] width 20 height 8
click at [241, 144] on icon at bounding box center [239, 143] width 5 height 5
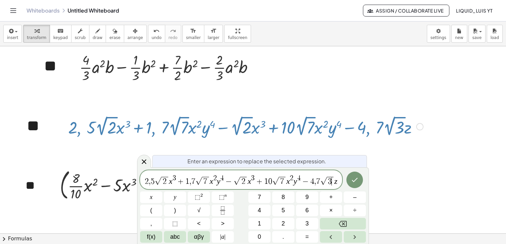
click at [333, 182] on span "3 ​" at bounding box center [330, 181] width 7 height 9
click at [335, 182] on var "z" at bounding box center [335, 181] width 3 height 9
click at [352, 184] on icon "Done" at bounding box center [354, 180] width 8 height 8
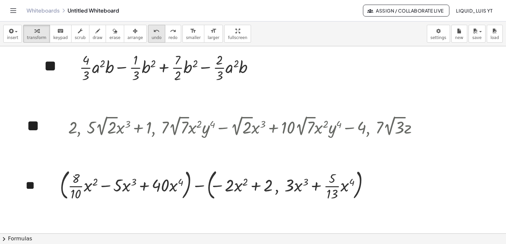
click at [153, 34] on icon "undo" at bounding box center [156, 31] width 6 height 8
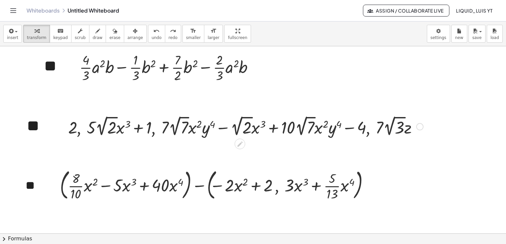
click at [404, 131] on div at bounding box center [245, 126] width 361 height 24
click at [404, 131] on div at bounding box center [245, 126] width 389 height 24
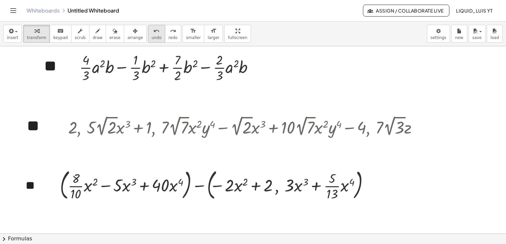
click at [149, 38] on button "undo undo" at bounding box center [156, 34] width 17 height 18
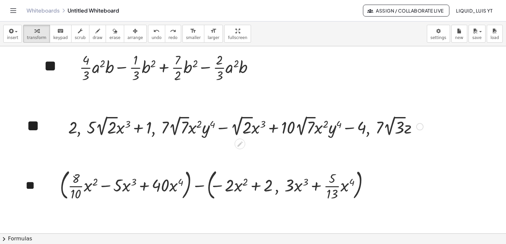
click at [239, 144] on icon at bounding box center [239, 143] width 5 height 5
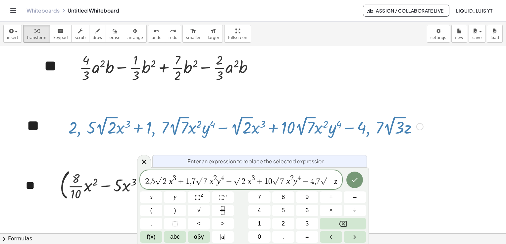
click at [330, 182] on span "​" at bounding box center [330, 181] width 6 height 9
click at [358, 187] on button "Done" at bounding box center [354, 180] width 17 height 17
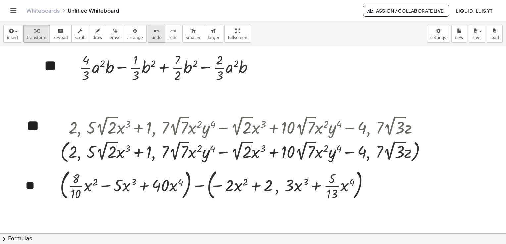
click at [148, 30] on button "undo undo" at bounding box center [156, 34] width 17 height 18
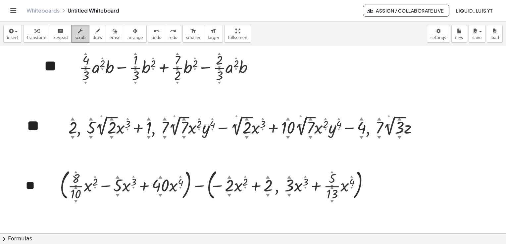
click at [75, 38] on span "scrub" at bounding box center [80, 37] width 11 height 5
drag, startPoint x: 401, startPoint y: 129, endPoint x: 397, endPoint y: 129, distance: 3.7
click at [395, 129] on div at bounding box center [245, 126] width 361 height 24
click at [400, 135] on div "▼" at bounding box center [399, 137] width 4 height 6
click at [399, 137] on div "▼" at bounding box center [399, 137] width 4 height 6
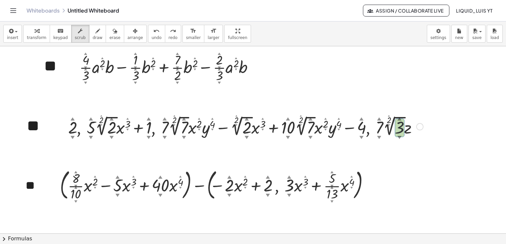
click at [399, 137] on div "▼" at bounding box center [399, 137] width 4 height 6
drag, startPoint x: 399, startPoint y: 132, endPoint x: 400, endPoint y: 127, distance: 5.3
click at [400, 127] on div at bounding box center [245, 126] width 361 height 24
click at [398, 138] on div "▼" at bounding box center [399, 137] width 4 height 6
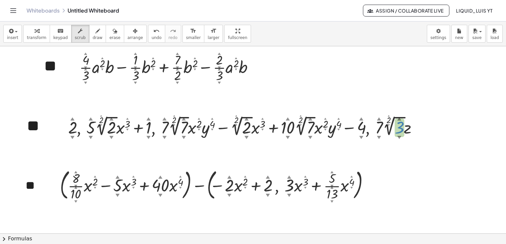
drag, startPoint x: 398, startPoint y: 132, endPoint x: 398, endPoint y: 139, distance: 7.0
click at [240, 127] on div ", 2 ▲ ▼ , + · 5 ▲ ▼ · 2 ▲ ▼ √ 2 ▲ ▼ · x 3 ▲ ▼ + 1 ▲ ▼ , + · 7 ▲ ▼ · 2 ▲ ▼ √ 7 ▲…" at bounding box center [240, 127] width 0 height 0
click at [425, 156] on div at bounding box center [259, 222] width 518 height 375
click at [207, 34] on div "format_size" at bounding box center [213, 31] width 12 height 8
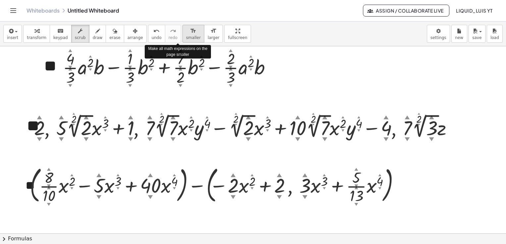
click at [186, 32] on div "format_size" at bounding box center [193, 31] width 15 height 8
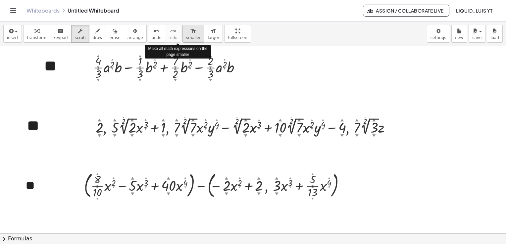
click at [186, 32] on div "format_size" at bounding box center [193, 31] width 15 height 8
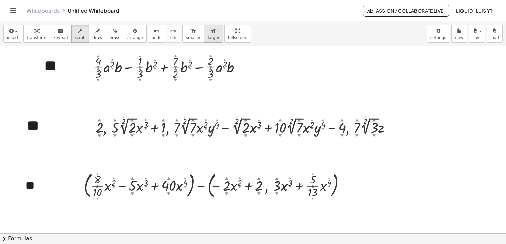
click at [210, 31] on icon "format_size" at bounding box center [213, 31] width 6 height 8
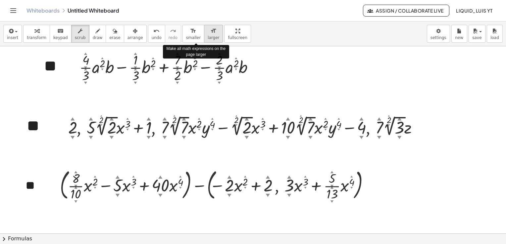
click at [204, 35] on button "format_size larger" at bounding box center [213, 34] width 19 height 18
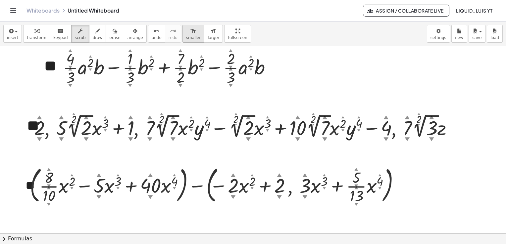
click at [186, 35] on span "smaller" at bounding box center [193, 37] width 15 height 5
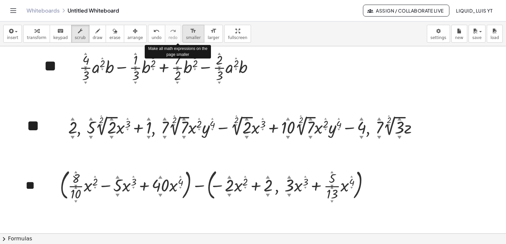
click at [186, 35] on span "smaller" at bounding box center [193, 37] width 15 height 5
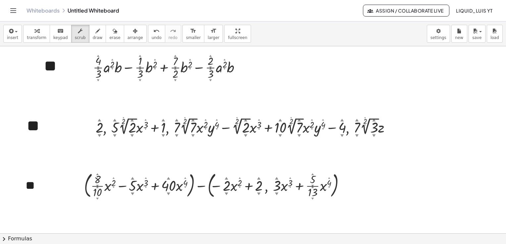
click at [394, 101] on div at bounding box center [259, 222] width 518 height 375
click at [81, 32] on button "scrub" at bounding box center [80, 34] width 18 height 18
click at [53, 38] on span "keypad" at bounding box center [60, 37] width 15 height 5
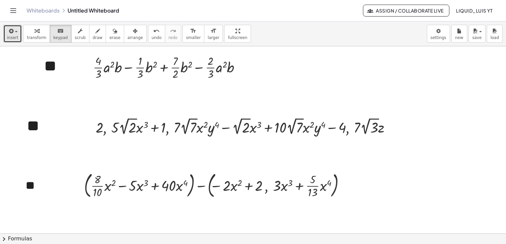
click at [16, 40] on span "insert" at bounding box center [12, 37] width 11 height 5
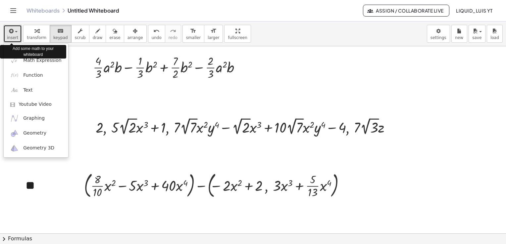
click at [16, 40] on span "insert" at bounding box center [12, 37] width 11 height 5
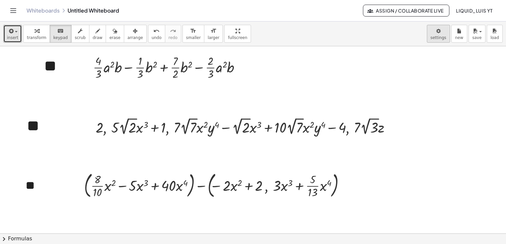
click at [441, 31] on body "Graspable Math Activities Get Started Activity Bank Assigned Work Classes White…" at bounding box center [253, 122] width 506 height 244
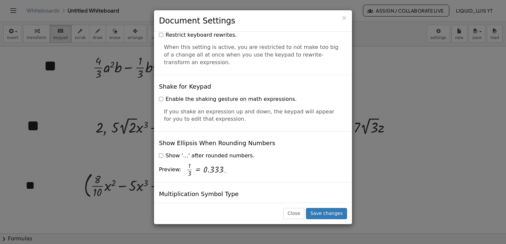
scroll to position [1593, 0]
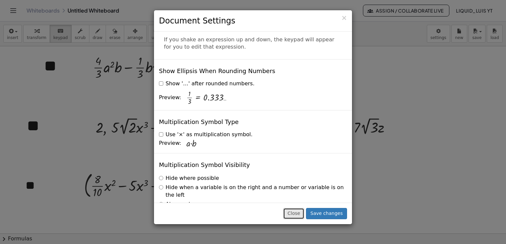
click at [296, 216] on button "Close" at bounding box center [293, 213] width 21 height 11
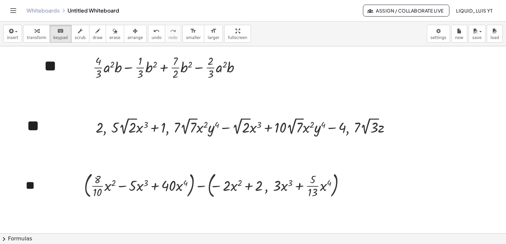
drag, startPoint x: 22, startPoint y: 12, endPoint x: 14, endPoint y: 13, distance: 8.3
click at [21, 12] on div "Whiteboards Untitled Whiteboard Assign / Collaborate Live Liquid_luis YT" at bounding box center [253, 10] width 490 height 21
click at [14, 13] on icon "Toggle navigation" at bounding box center [13, 11] width 8 height 8
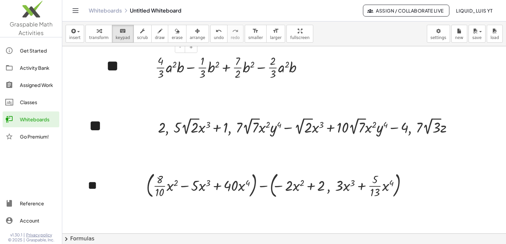
click at [102, 71] on div at bounding box center [103, 66] width 7 height 36
click at [180, 81] on div "+ · · 4 · 3 · a 2 · b − · · 1 · 3 · b 2 + · · 7 · 2 · b 2 − · · 2 · 3 · a 2 · b…" at bounding box center [227, 67] width 165 height 32
click at [79, 13] on icon "Toggle navigation" at bounding box center [75, 11] width 8 height 8
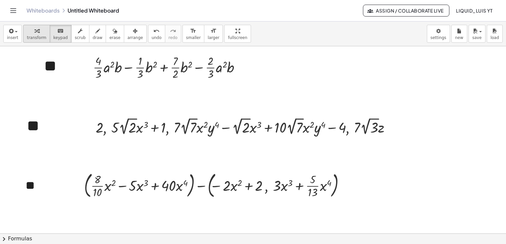
click at [28, 35] on span "transform" at bounding box center [37, 37] width 20 height 5
click at [161, 85] on icon at bounding box center [163, 87] width 7 height 7
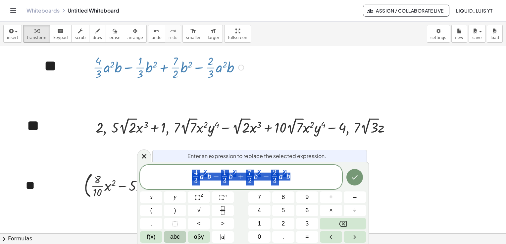
click at [173, 238] on span "abc" at bounding box center [175, 237] width 10 height 9
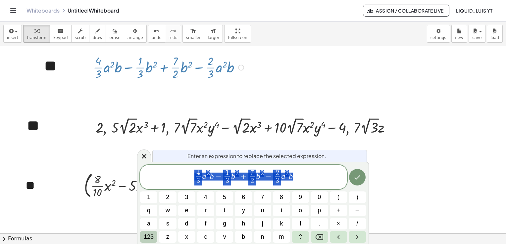
click at [148, 235] on span "123" at bounding box center [149, 237] width 10 height 9
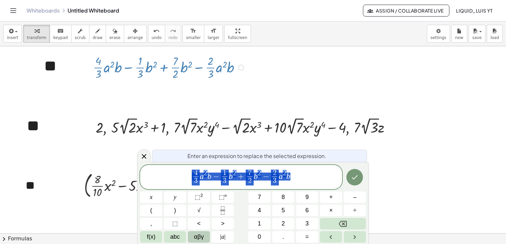
click at [200, 239] on span "αβγ" at bounding box center [199, 237] width 10 height 9
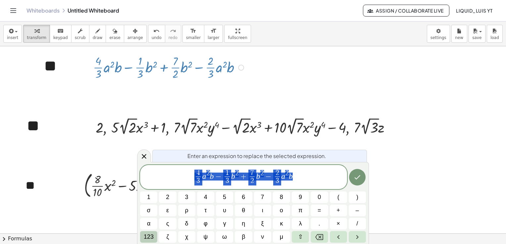
click at [149, 235] on span "123" at bounding box center [149, 237] width 10 height 9
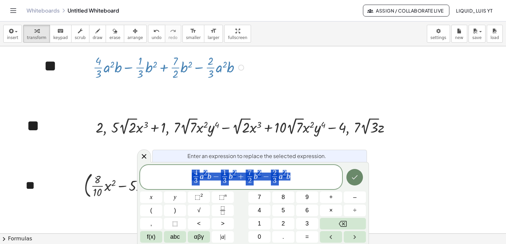
click at [353, 176] on icon "Done" at bounding box center [354, 177] width 8 height 8
